Goal: Information Seeking & Learning: Check status

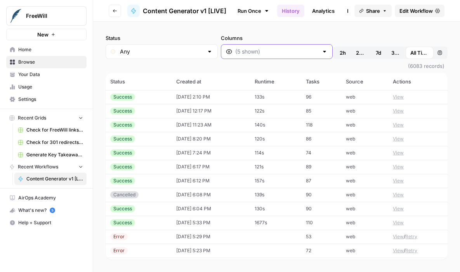
click at [273, 54] on input "Columns" at bounding box center [276, 52] width 83 height 8
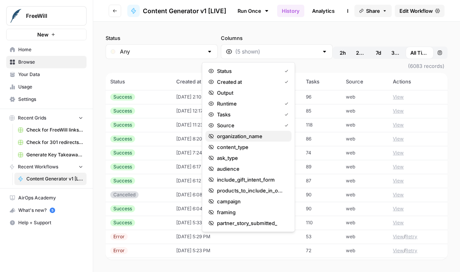
click at [245, 137] on span "organization_name" at bounding box center [251, 136] width 68 height 8
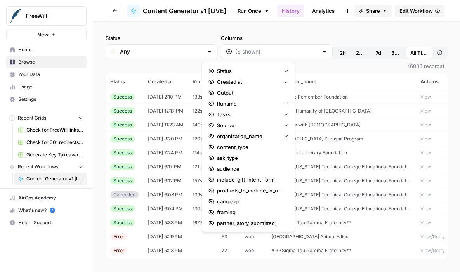
click at [345, 160] on td "Northeast [US_STATE] Technical College Educational Foundation" at bounding box center [341, 167] width 149 height 14
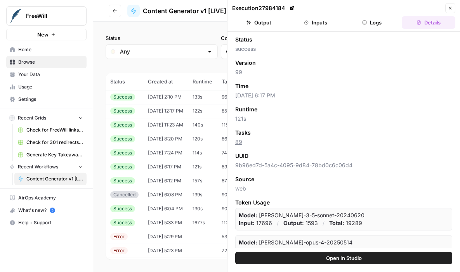
click at [451, 7] on icon "button" at bounding box center [450, 8] width 5 height 5
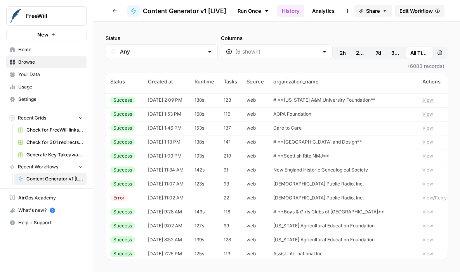
scroll to position [4066, 0]
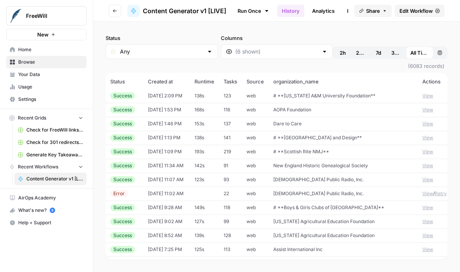
click at [324, 181] on span "[DEMOGRAPHIC_DATA] Public Radio, Inc." at bounding box center [318, 180] width 90 height 6
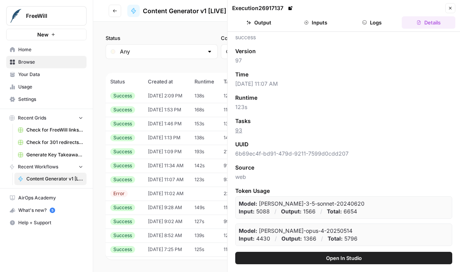
scroll to position [21, 0]
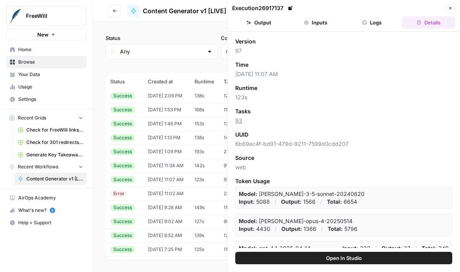
click at [262, 20] on button "Output" at bounding box center [259, 22] width 54 height 12
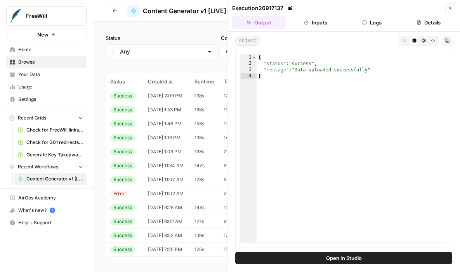
click at [314, 26] on button "Inputs" at bounding box center [316, 22] width 54 height 12
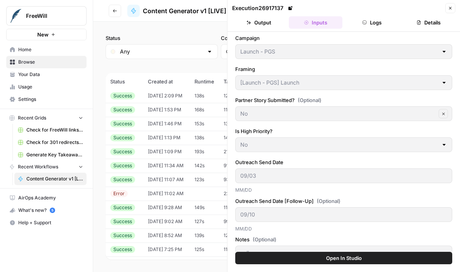
scroll to position [219, 0]
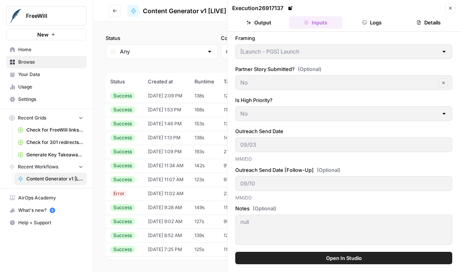
click at [448, 7] on icon "button" at bounding box center [450, 8] width 5 height 5
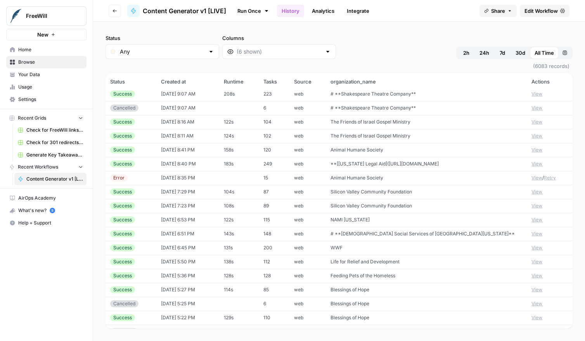
scroll to position [4576, 0]
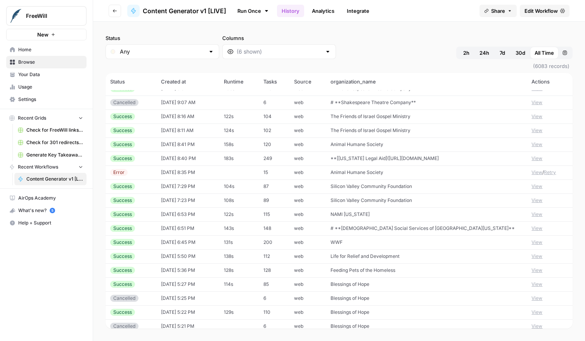
click at [371, 227] on span "# **[DEMOGRAPHIC_DATA] Social Services of [GEOGRAPHIC_DATA][US_STATE]**" at bounding box center [423, 228] width 184 height 6
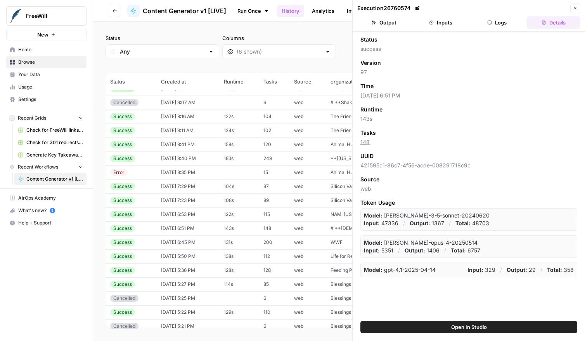
click at [438, 25] on button "Inputs" at bounding box center [441, 22] width 54 height 12
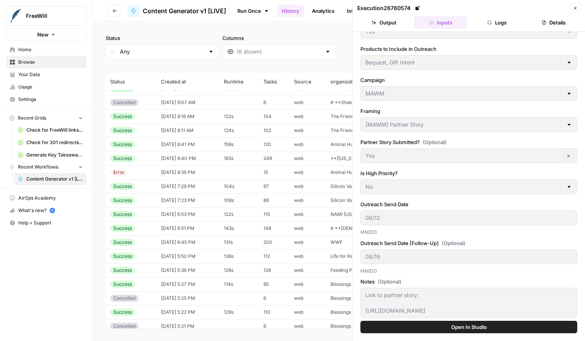
scroll to position [158, 0]
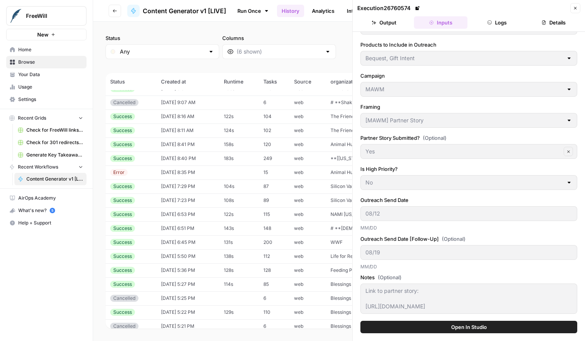
click at [459, 10] on icon "button" at bounding box center [575, 8] width 5 height 5
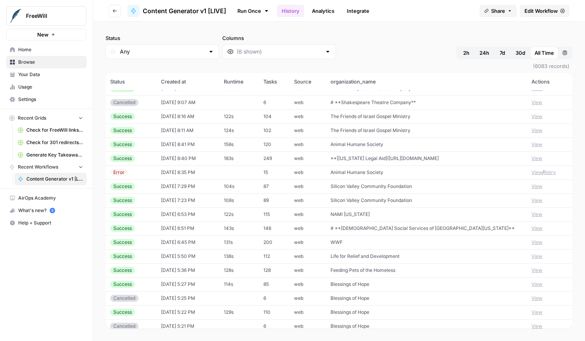
click at [283, 55] on div at bounding box center [279, 51] width 114 height 15
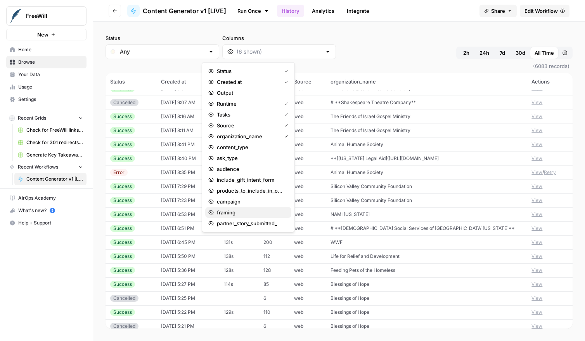
click at [231, 211] on span "framing" at bounding box center [251, 212] width 68 height 8
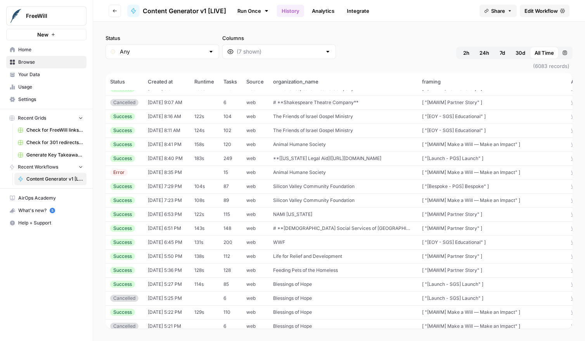
click at [408, 72] on span "(6083 records)" at bounding box center [339, 66] width 467 height 14
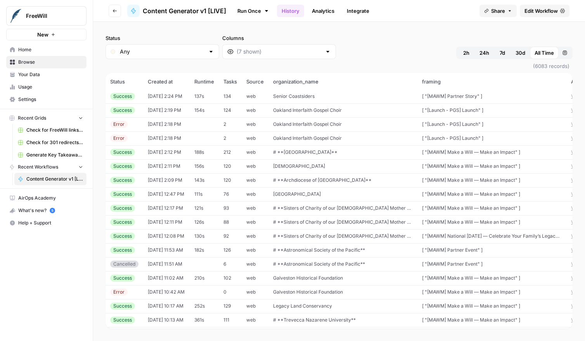
scroll to position [7404, 41]
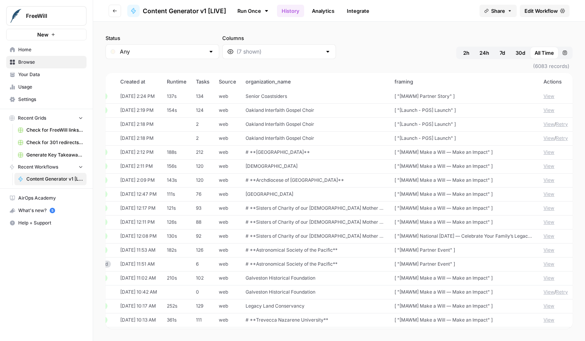
click at [459, 235] on button "View" at bounding box center [549, 235] width 11 height 7
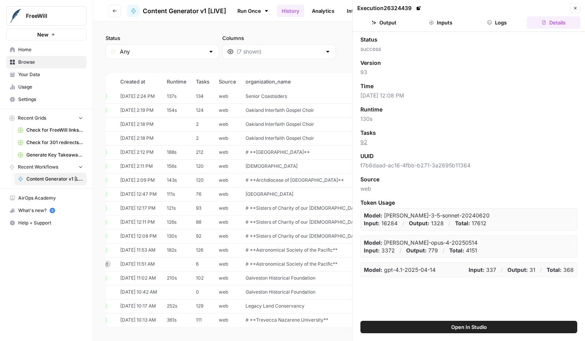
click at [386, 26] on button "Output" at bounding box center [384, 22] width 54 height 12
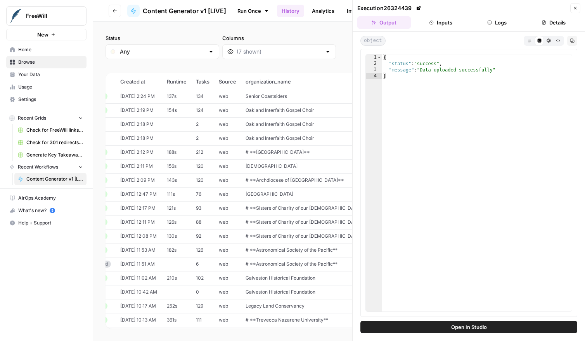
click at [424, 24] on button "Inputs" at bounding box center [441, 22] width 54 height 12
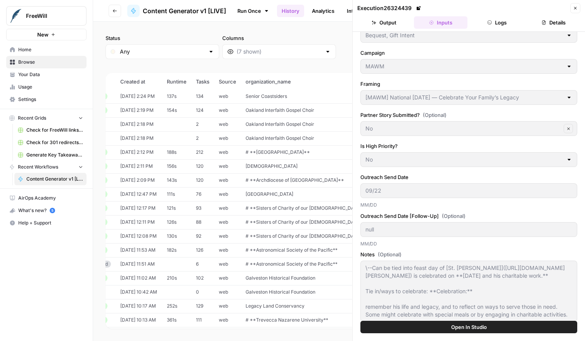
scroll to position [236, 0]
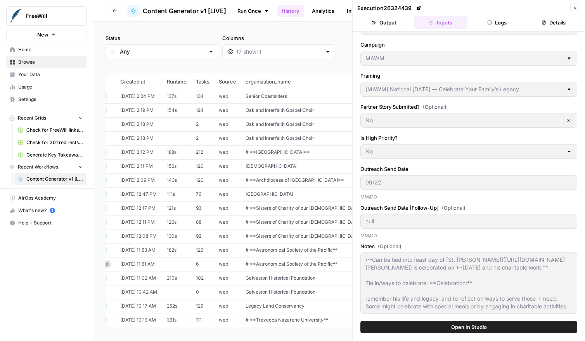
click at [459, 9] on icon "button" at bounding box center [575, 8] width 5 height 5
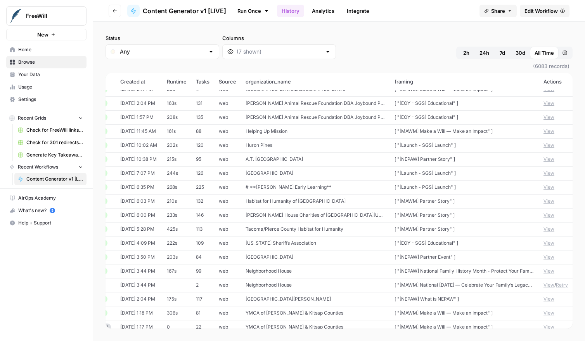
scroll to position [2049, 41]
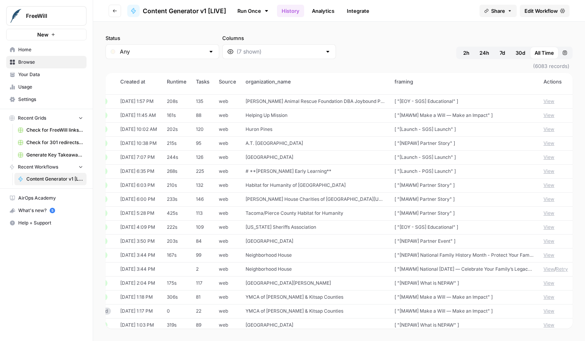
click at [459, 269] on button "View" at bounding box center [549, 268] width 11 height 7
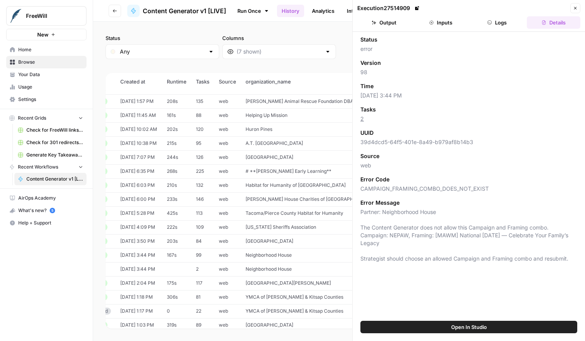
click at [459, 6] on icon "button" at bounding box center [575, 8] width 5 height 5
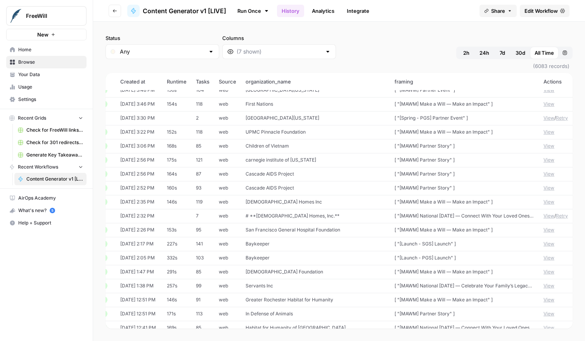
scroll to position [14423, 38]
click at [459, 214] on button "View" at bounding box center [549, 214] width 11 height 7
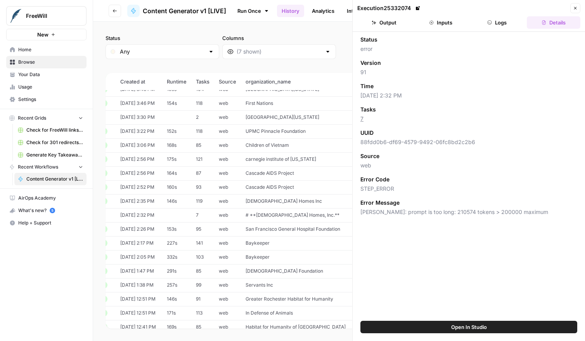
click at [391, 27] on button "Output" at bounding box center [384, 22] width 54 height 12
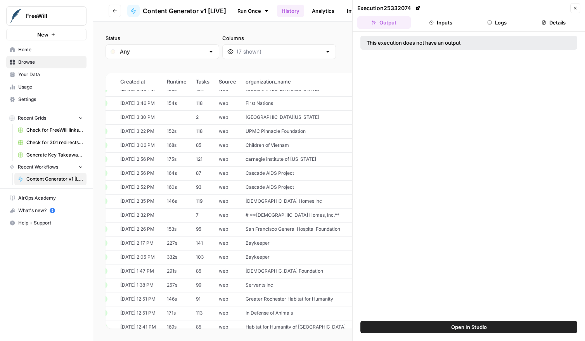
click at [438, 19] on button "Inputs" at bounding box center [441, 22] width 54 height 12
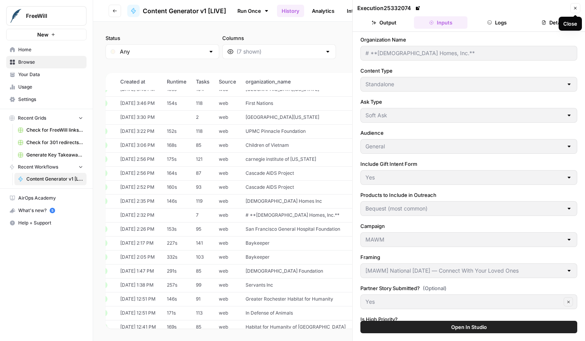
click at [391, 24] on button "Output" at bounding box center [384, 22] width 54 height 12
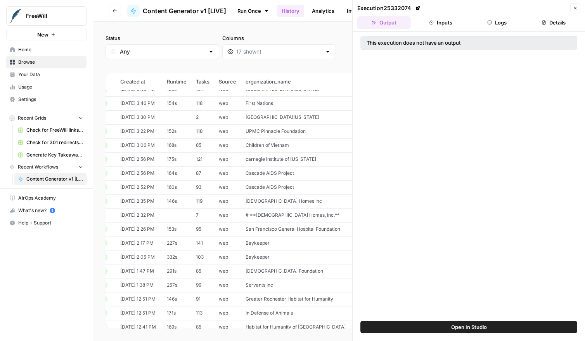
click at [449, 24] on button "Inputs" at bounding box center [441, 22] width 54 height 12
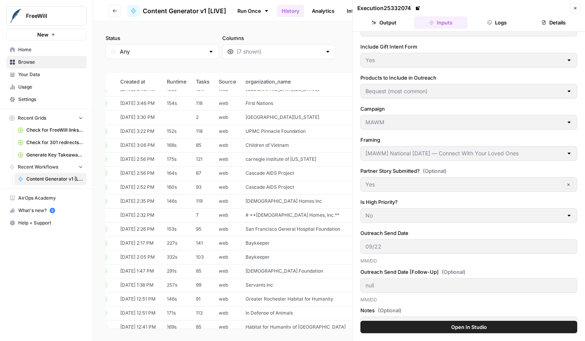
scroll to position [150, 0]
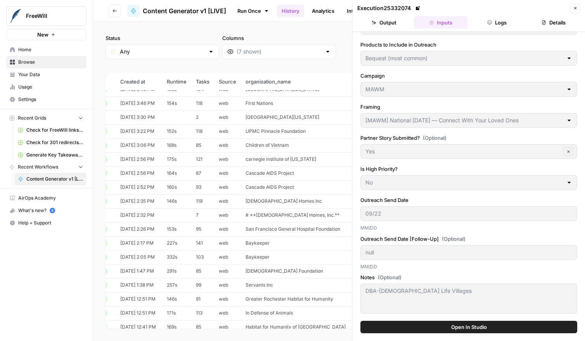
click at [459, 25] on button "Logs" at bounding box center [498, 22] width 54 height 12
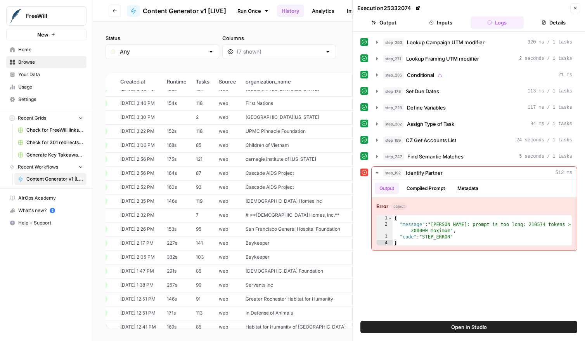
click at [459, 22] on button "Details" at bounding box center [554, 22] width 54 height 12
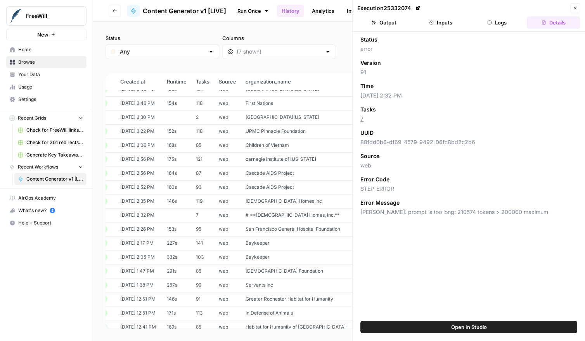
click at [459, 22] on button "Logs" at bounding box center [498, 22] width 54 height 12
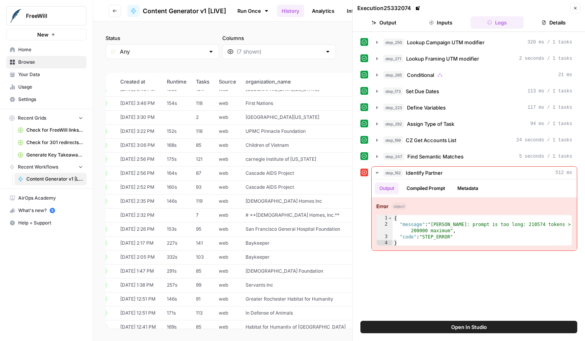
click at [459, 5] on button "Close" at bounding box center [575, 8] width 10 height 10
